Goal: Task Accomplishment & Management: Manage account settings

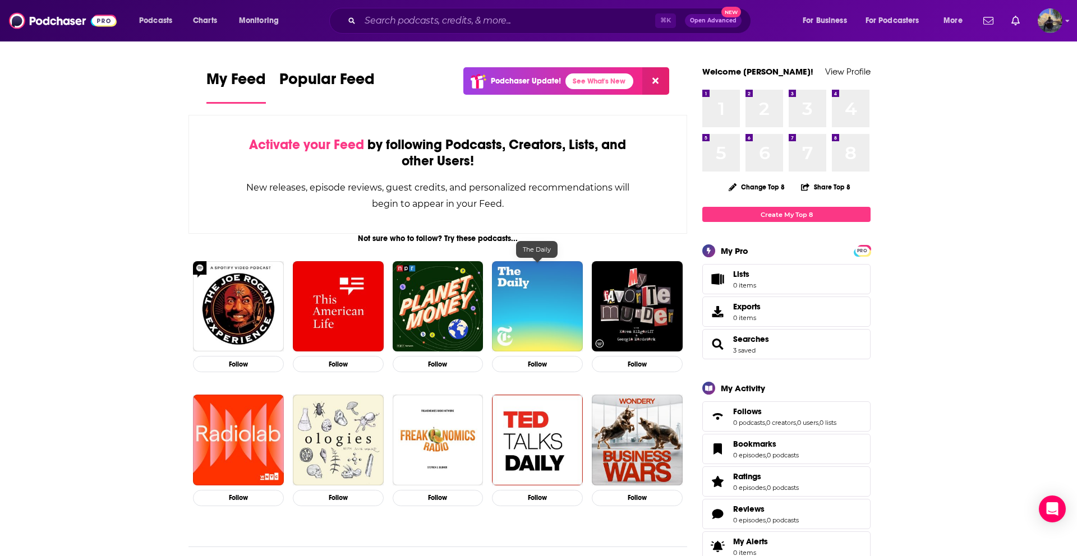
click at [551, 285] on img "The Daily" at bounding box center [537, 306] width 91 height 91
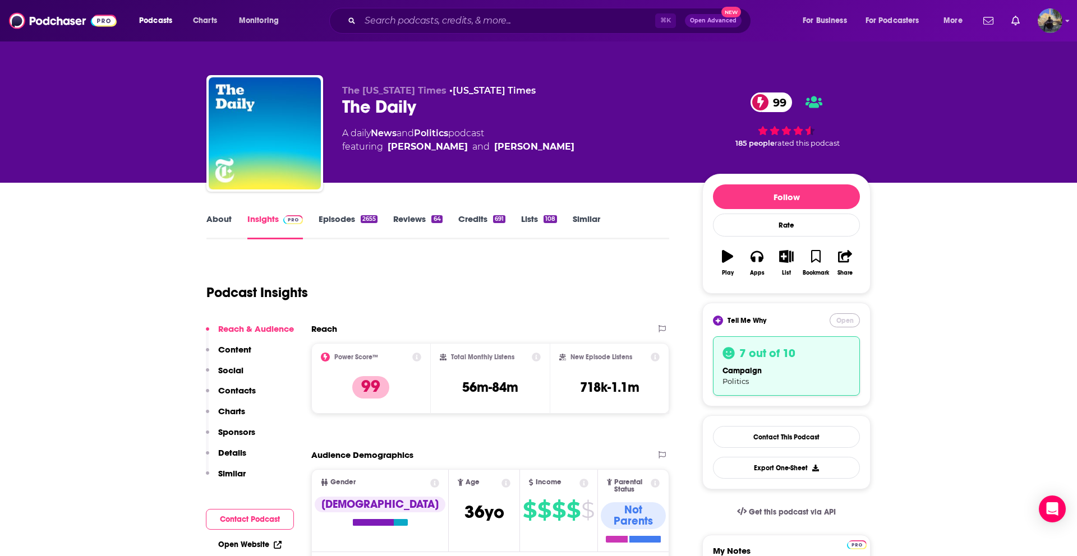
click at [846, 324] on button "Open" at bounding box center [844, 320] width 30 height 14
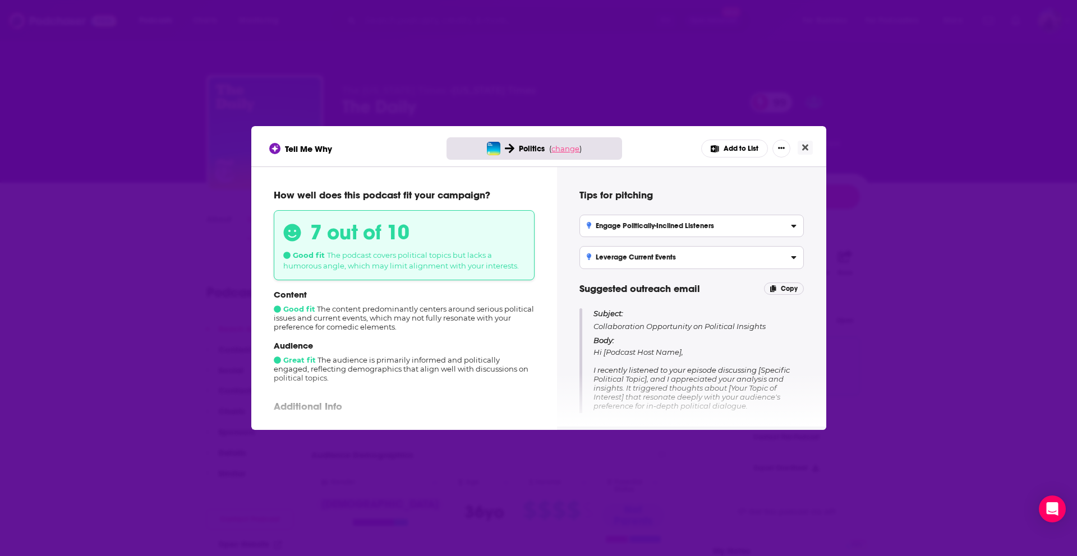
click at [564, 147] on span "change" at bounding box center [565, 148] width 28 height 9
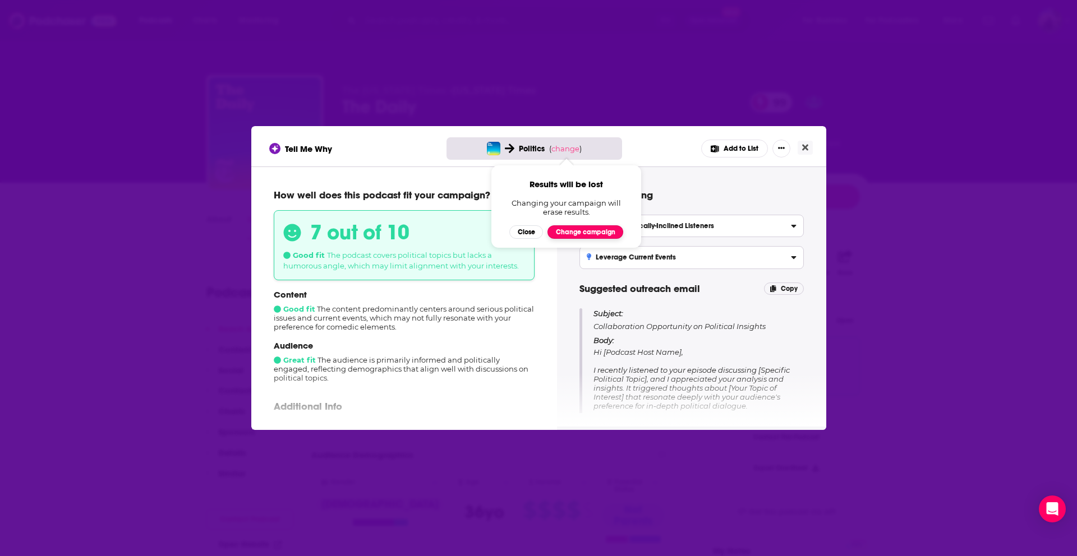
click at [572, 229] on button "Change campaign" at bounding box center [585, 231] width 76 height 13
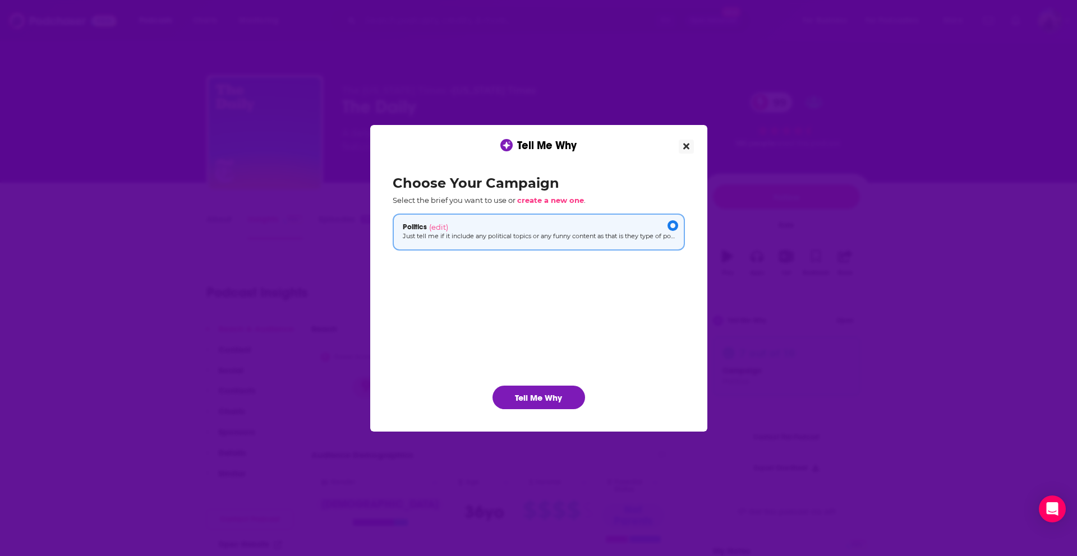
click at [686, 144] on icon "Close" at bounding box center [686, 146] width 6 height 9
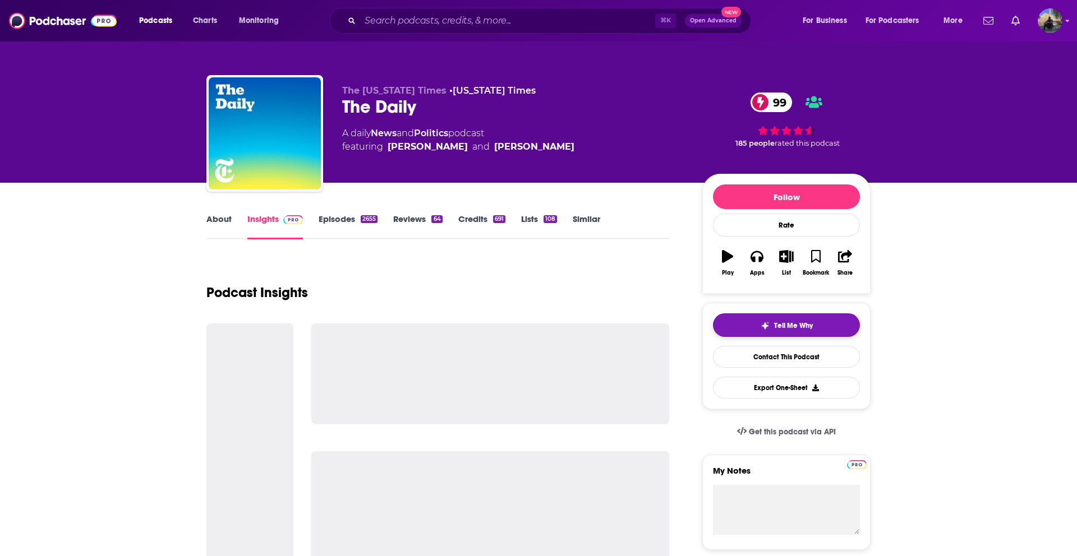
click at [795, 321] on span "Tell Me Why" at bounding box center [793, 325] width 39 height 9
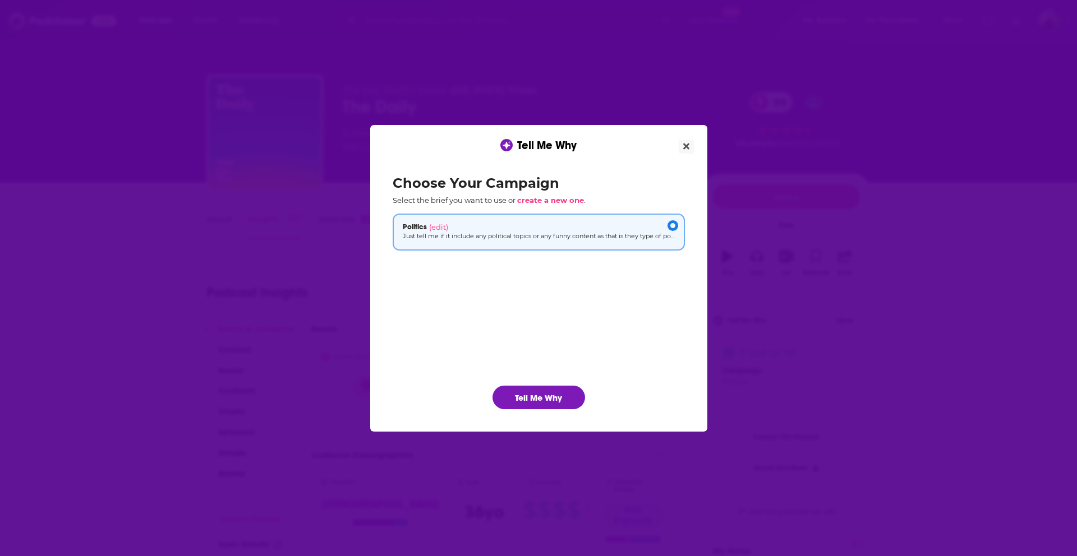
click at [607, 270] on ul "Politics (edit) Just tell me if it include any political topics or any funny co…" at bounding box center [539, 291] width 292 height 154
click at [684, 147] on icon "Close" at bounding box center [686, 146] width 6 height 6
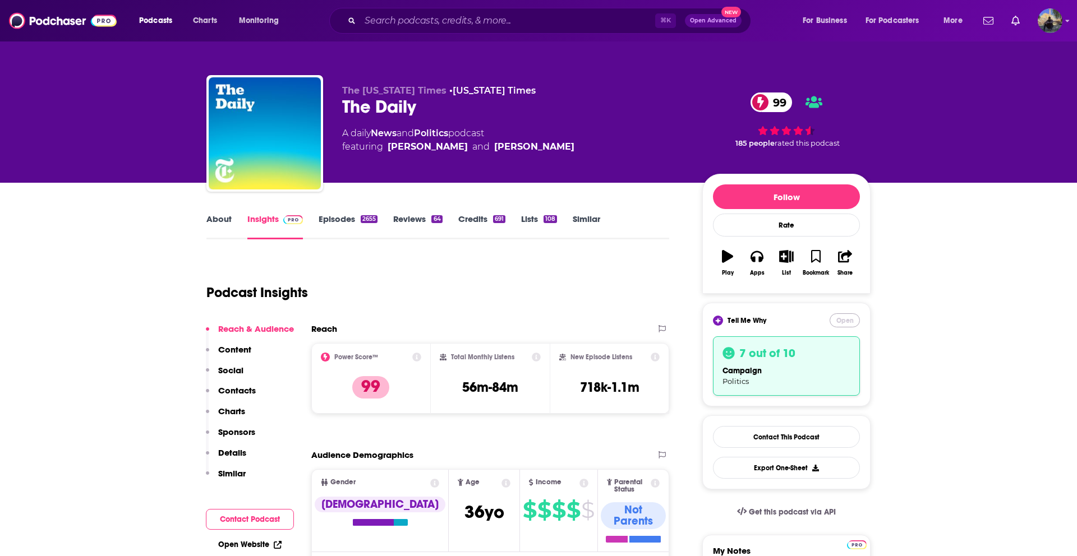
click at [840, 320] on button "Open" at bounding box center [844, 320] width 30 height 14
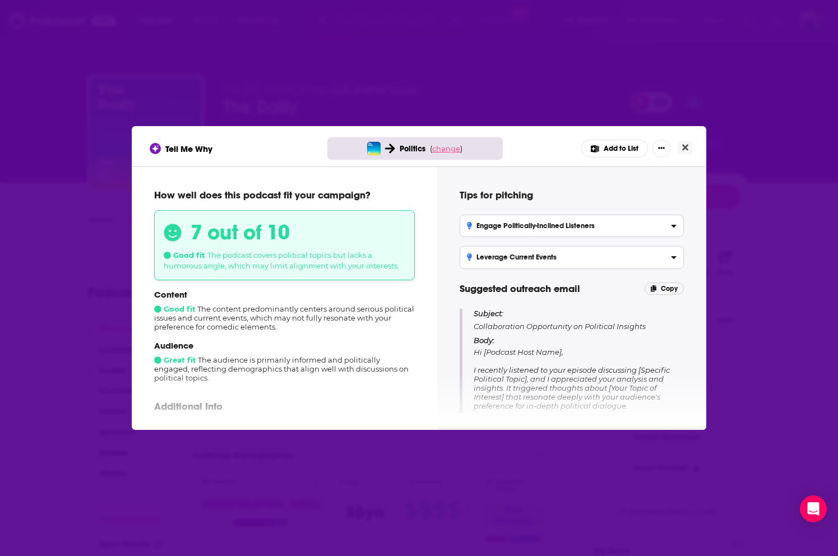
click at [449, 148] on span "change" at bounding box center [446, 148] width 28 height 9
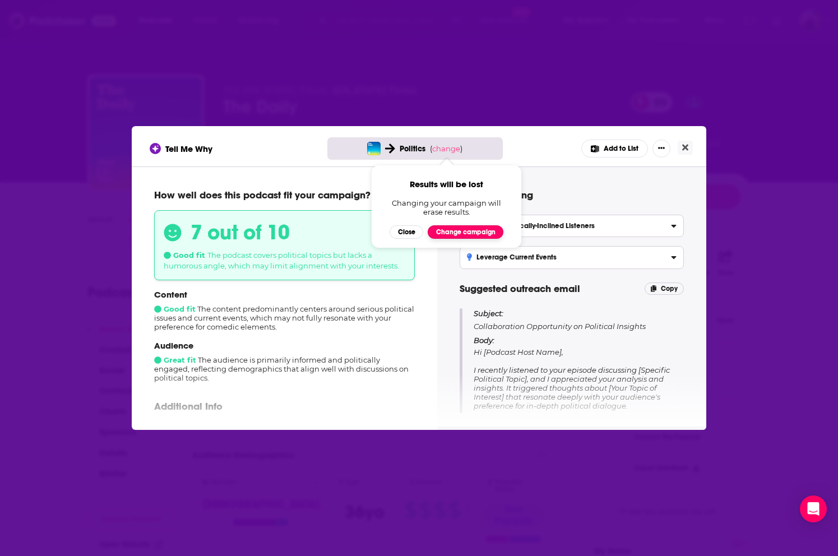
click at [467, 234] on button "Change campaign" at bounding box center [466, 231] width 76 height 13
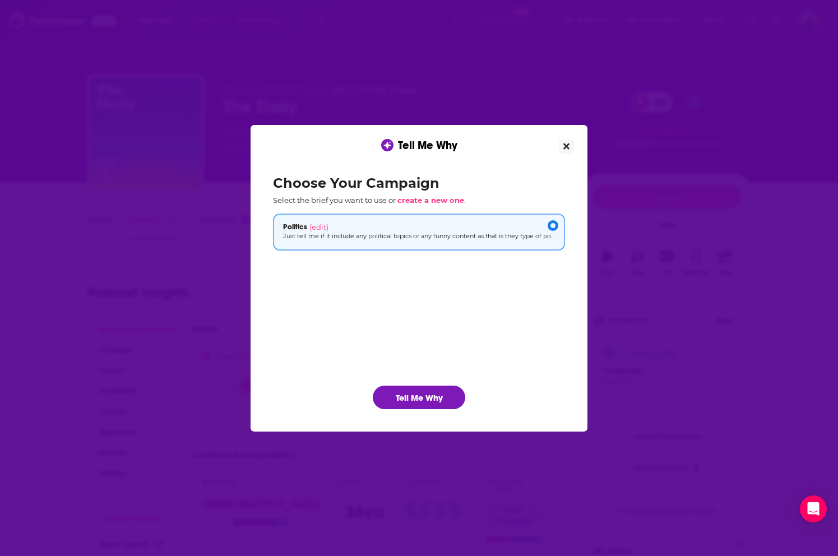
click at [568, 146] on icon "Close" at bounding box center [567, 146] width 6 height 9
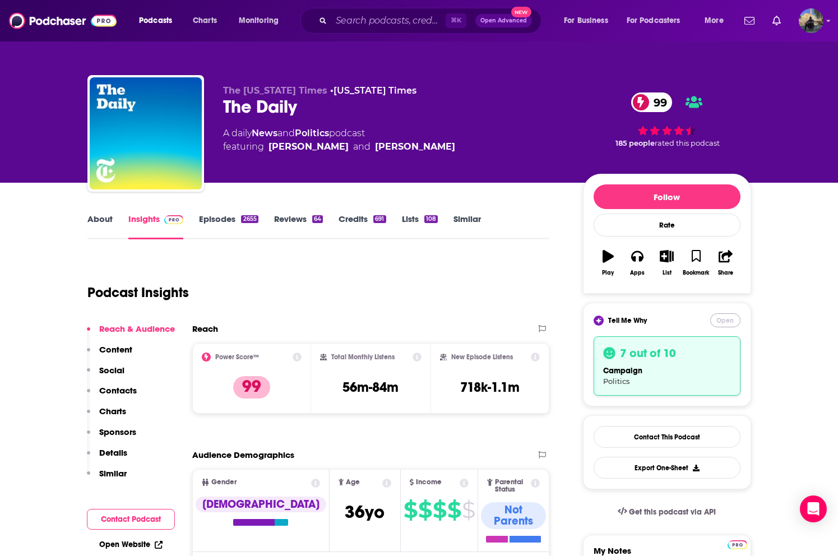
click at [721, 316] on button "Open" at bounding box center [726, 320] width 30 height 14
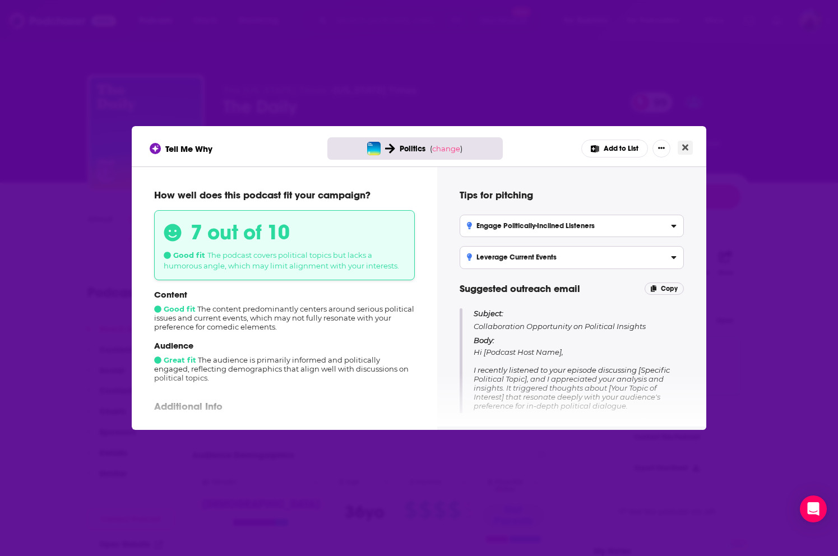
click at [689, 148] on button "Close" at bounding box center [685, 148] width 15 height 14
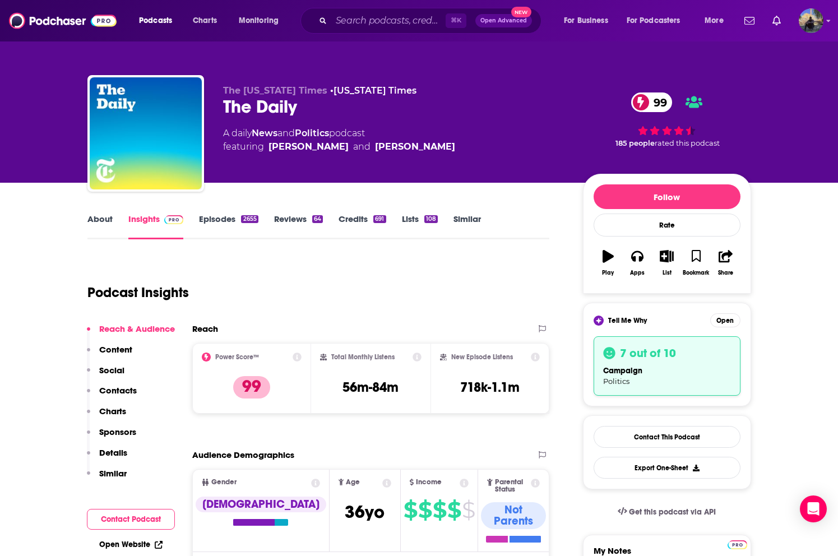
click at [721, 322] on button "Open" at bounding box center [726, 320] width 30 height 14
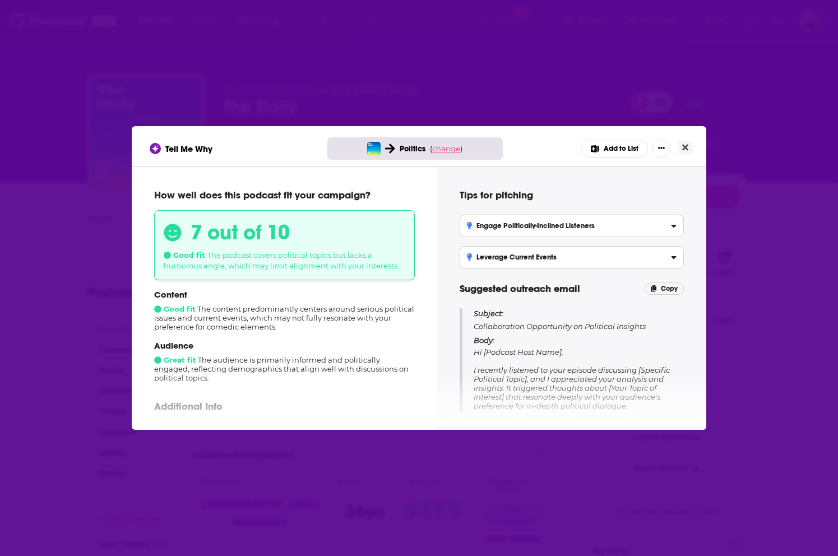
click at [449, 147] on span "change" at bounding box center [446, 148] width 28 height 9
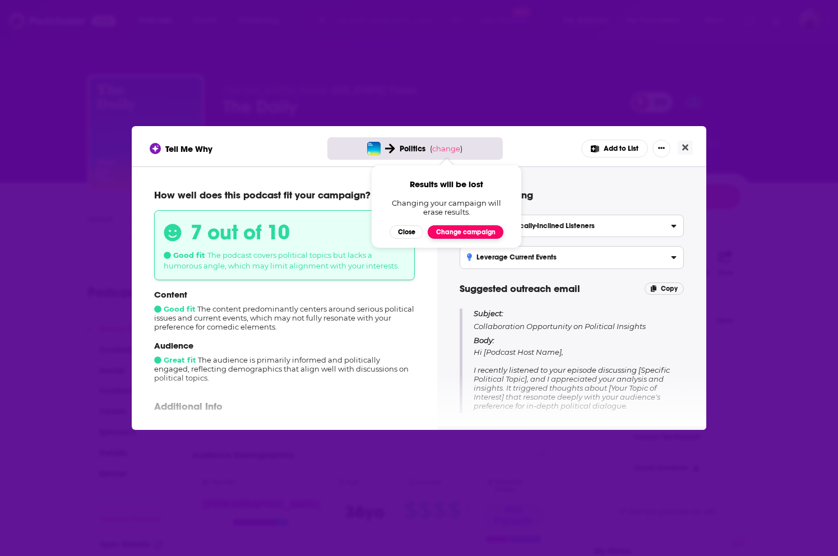
click at [455, 232] on button "Change campaign" at bounding box center [466, 231] width 76 height 13
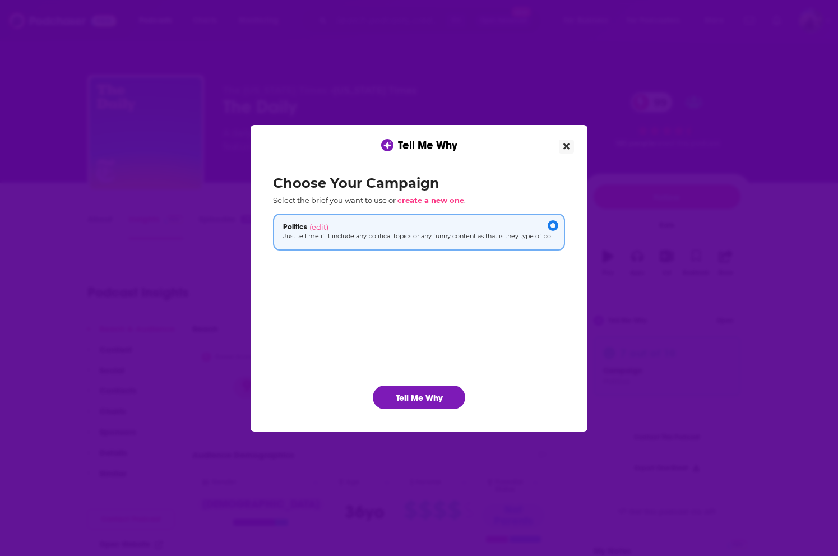
click at [566, 147] on icon "Close" at bounding box center [567, 146] width 6 height 6
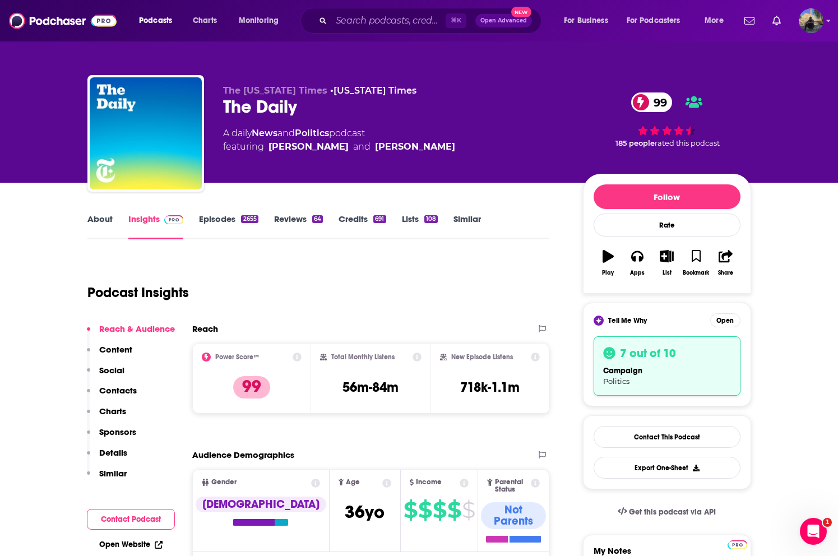
click at [541, 182] on div "The New York Times • New York Times The Daily 99 A daily News and Politics podc…" at bounding box center [487, 135] width 528 height 101
click at [723, 321] on button "Open" at bounding box center [726, 320] width 30 height 14
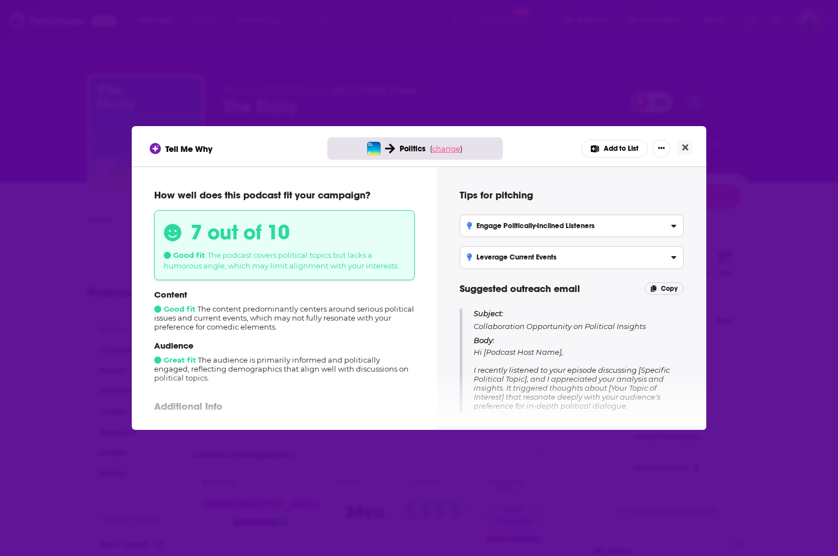
click at [451, 148] on span "change" at bounding box center [446, 148] width 28 height 9
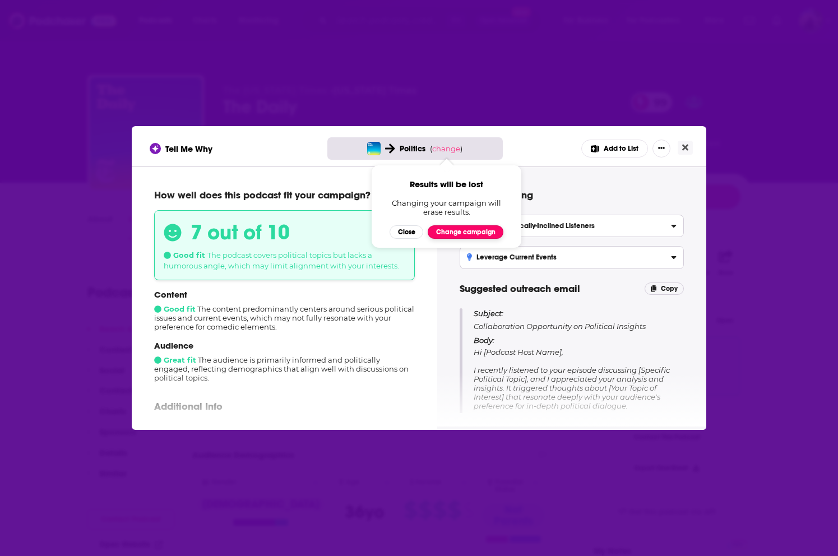
click at [458, 232] on button "Change campaign" at bounding box center [466, 231] width 76 height 13
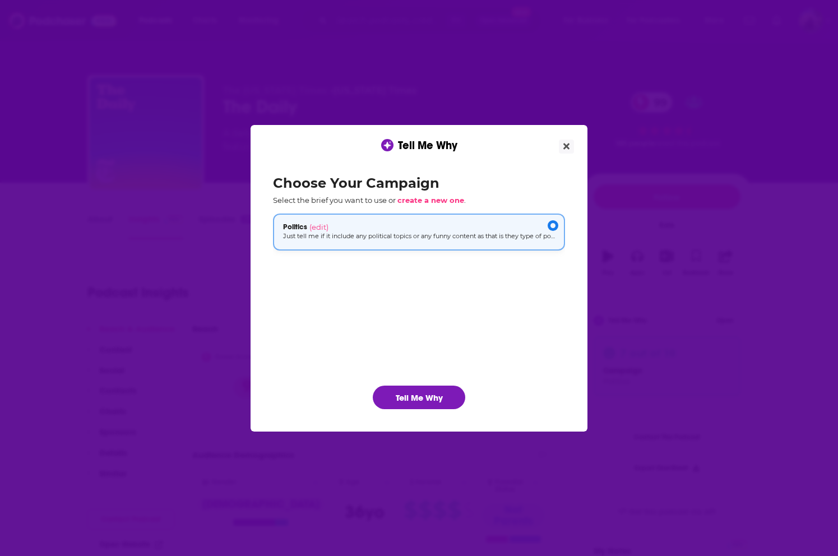
click at [463, 230] on div "Politics (edit)" at bounding box center [419, 227] width 272 height 9
click at [568, 147] on icon "Close" at bounding box center [567, 146] width 6 height 6
